Goal: Transaction & Acquisition: Purchase product/service

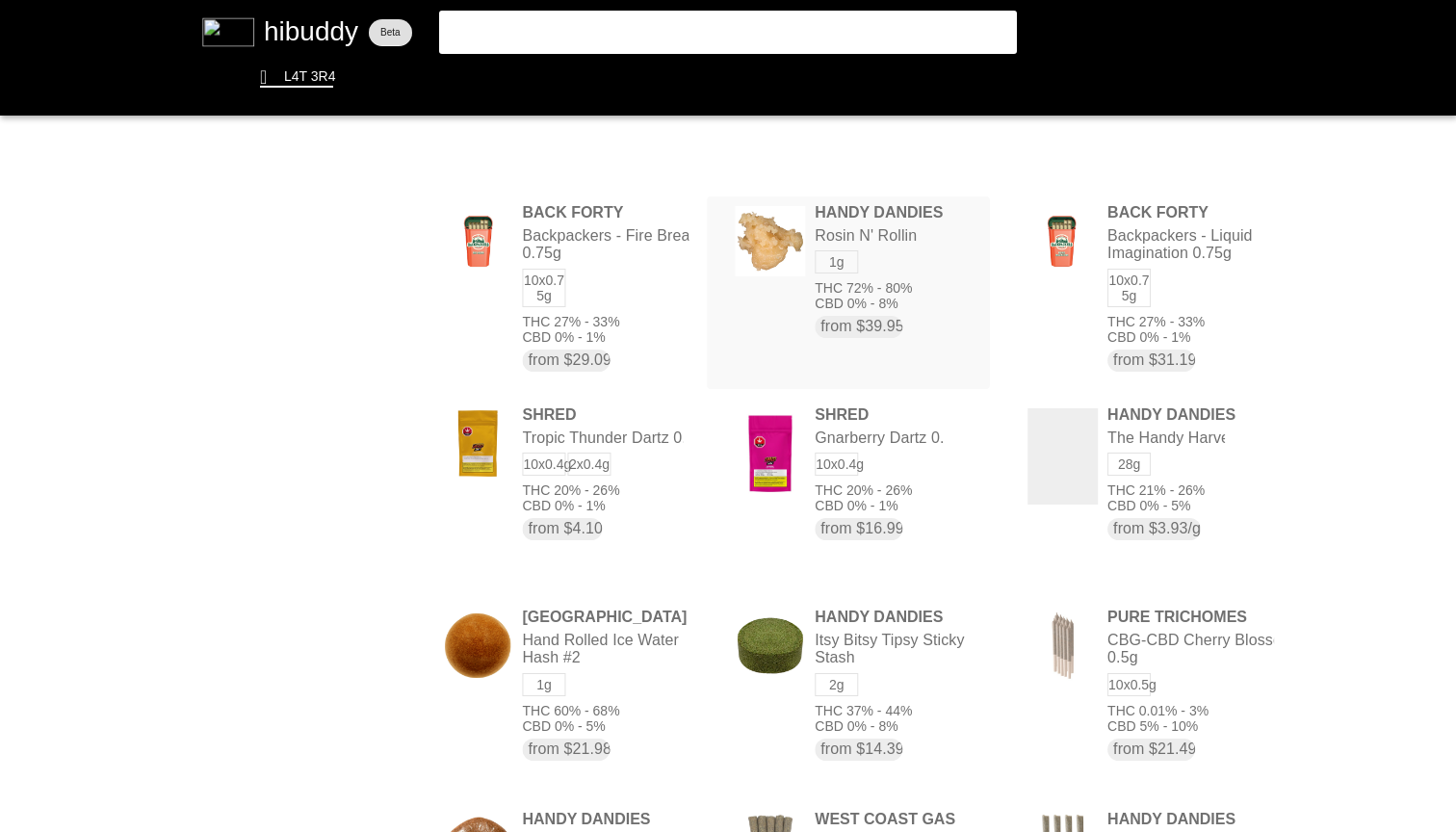
click at [914, 269] on flt-glass-pane at bounding box center [728, 416] width 1456 height 832
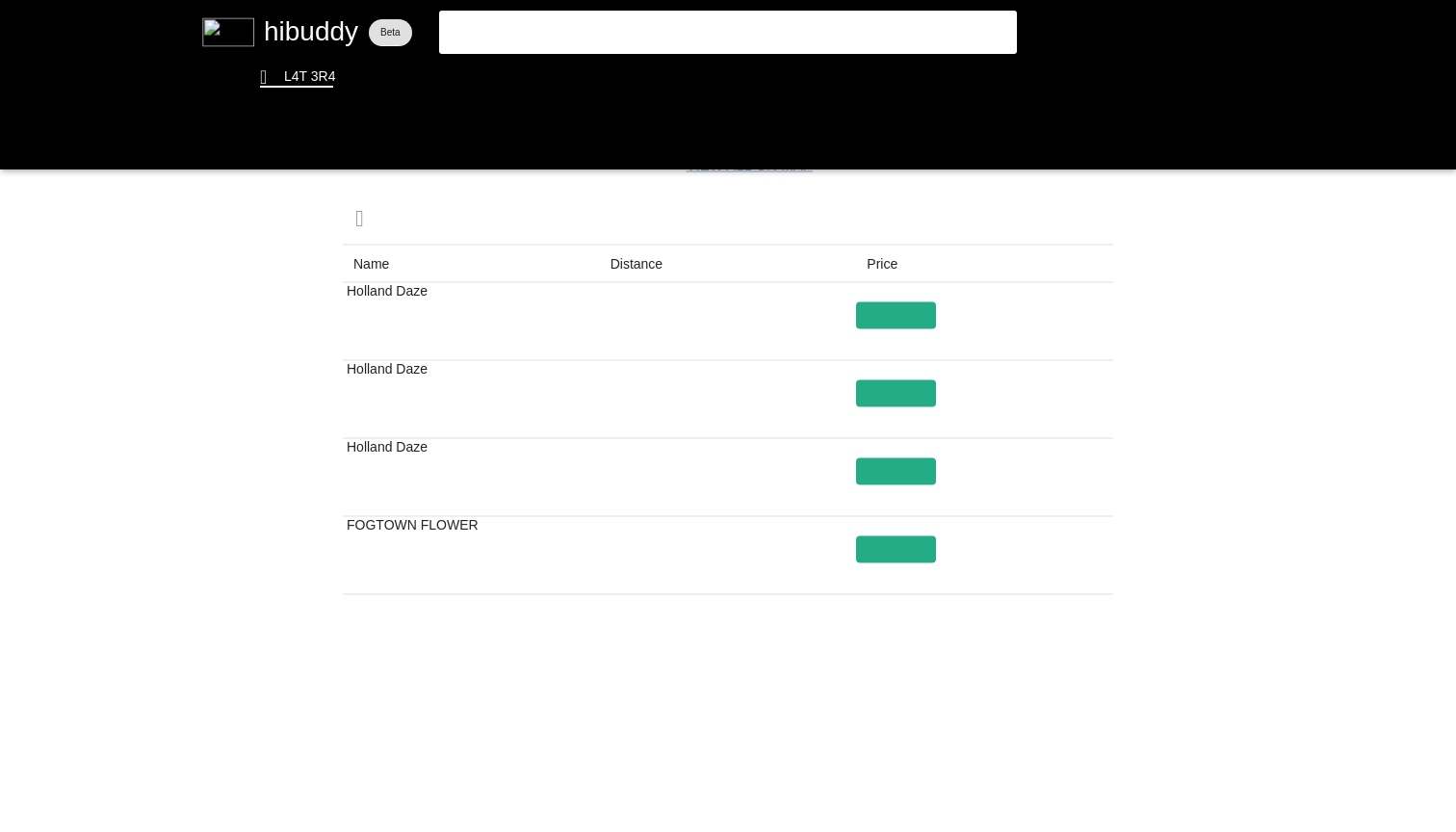
click at [851, 806] on flt-glass-pane at bounding box center [728, 416] width 1456 height 832
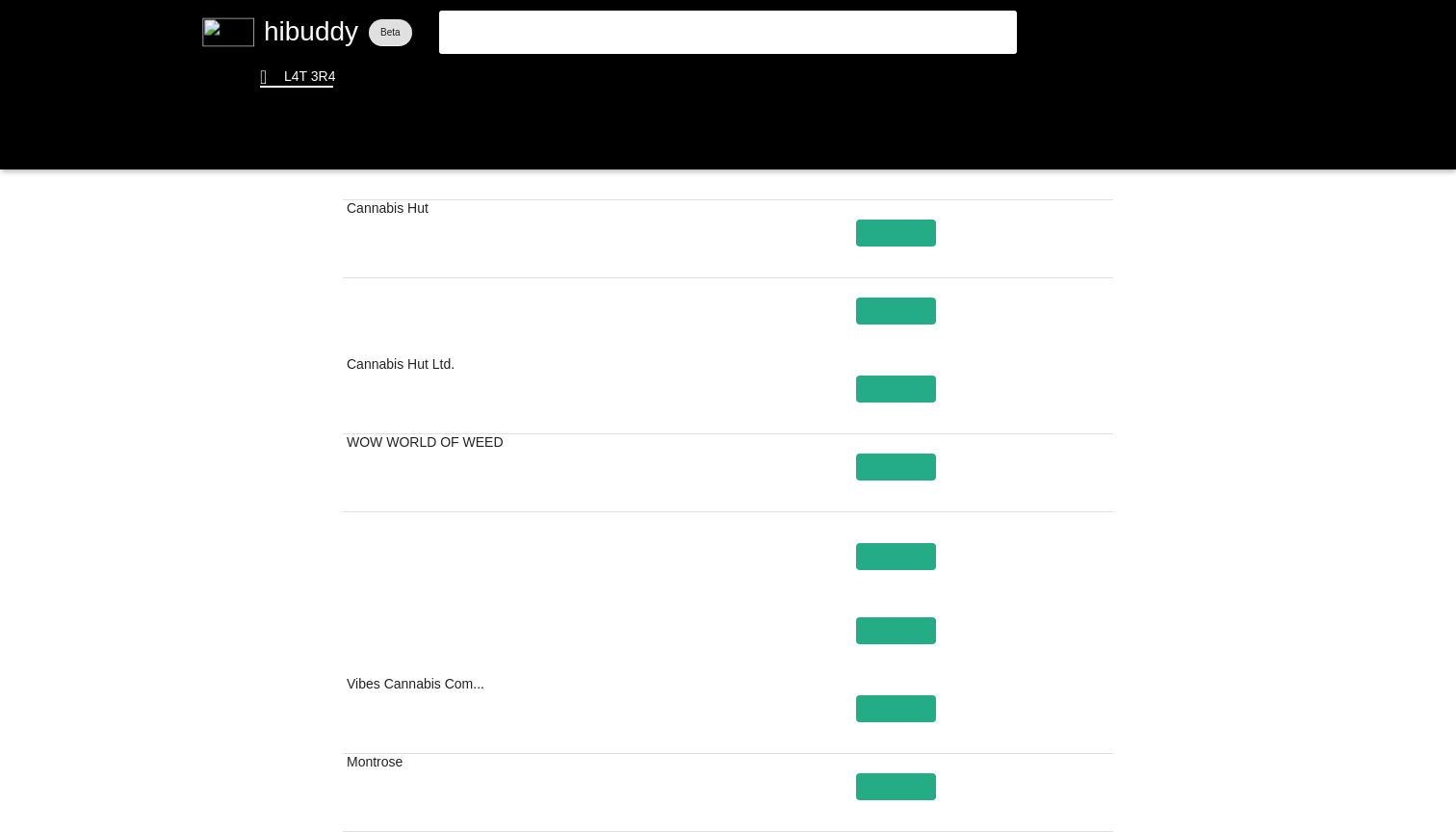
click at [884, 701] on flt-glass-pane at bounding box center [728, 416] width 1456 height 832
